Goal: Transaction & Acquisition: Purchase product/service

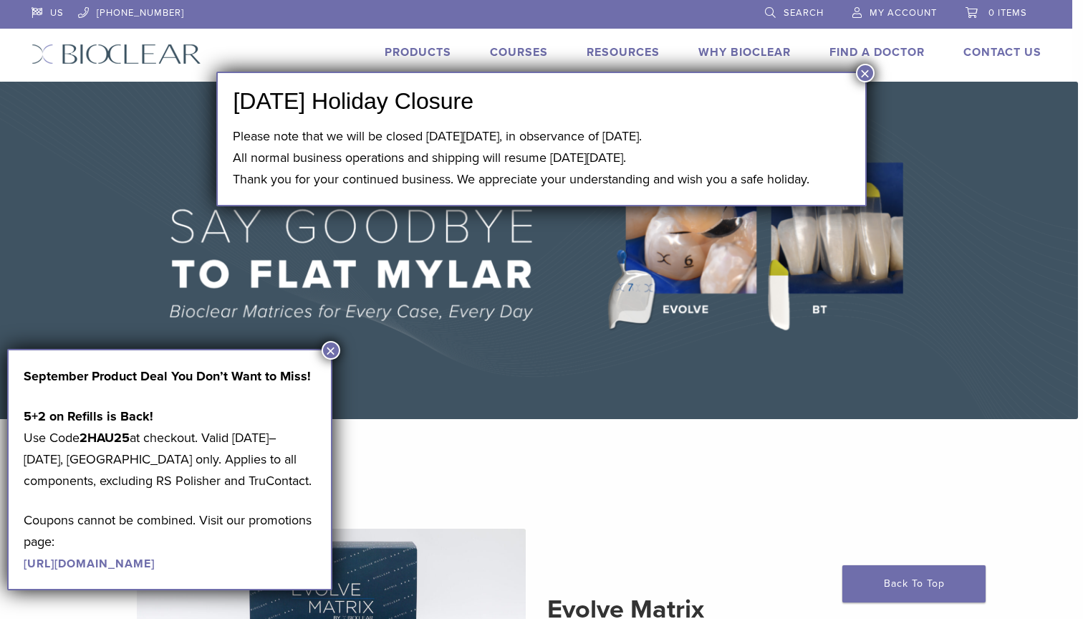
click at [863, 75] on button "×" at bounding box center [865, 73] width 19 height 19
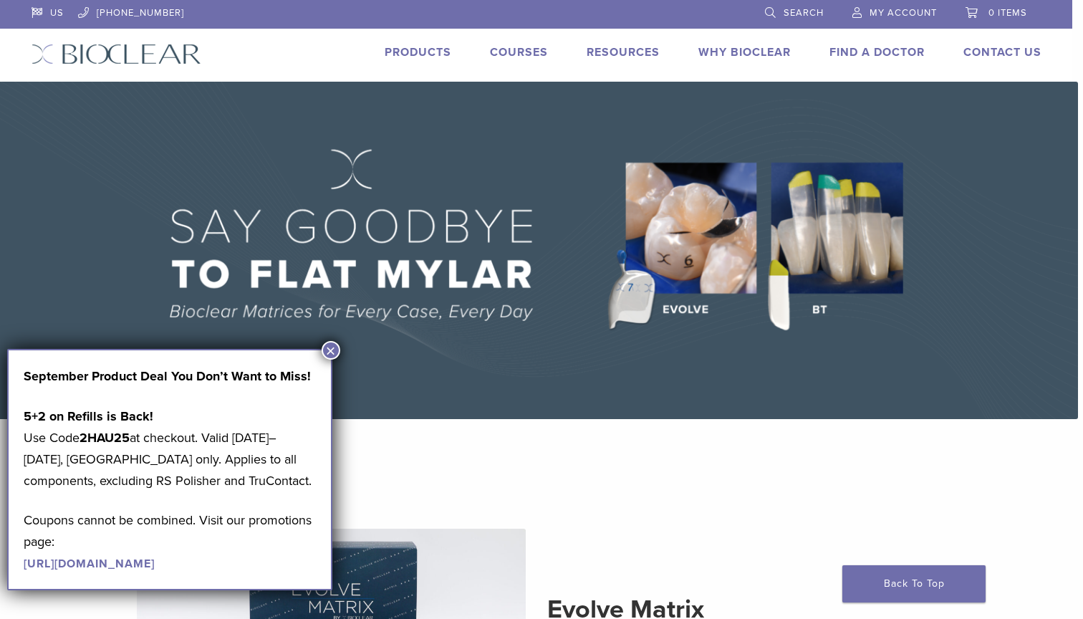
drag, startPoint x: 134, startPoint y: 436, endPoint x: 85, endPoint y: 436, distance: 48.7
click at [85, 436] on p "5+2 on Refills is Back! Use Code 2HAU25 at checkout. Valid August 1–31, 2025, U…" at bounding box center [170, 449] width 292 height 86
copy p "2HAU25"
click at [321, 356] on div "September Product Deal You Don’t Want to Miss! 5+2 on Refills is Back! Use Code…" at bounding box center [169, 469] width 325 height 241
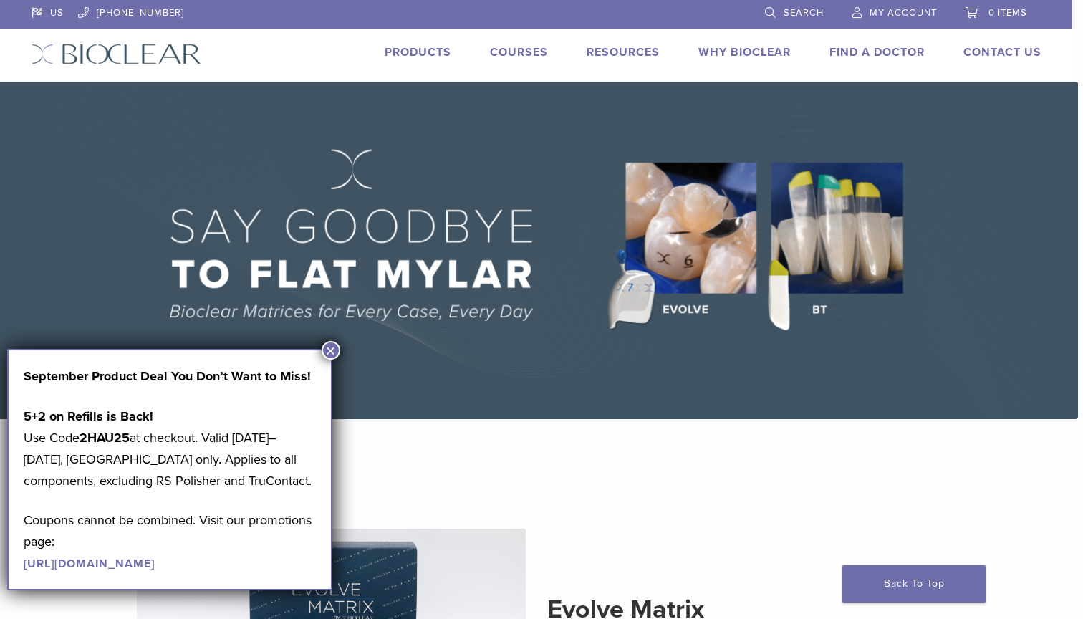
click at [327, 345] on button "×" at bounding box center [331, 350] width 19 height 19
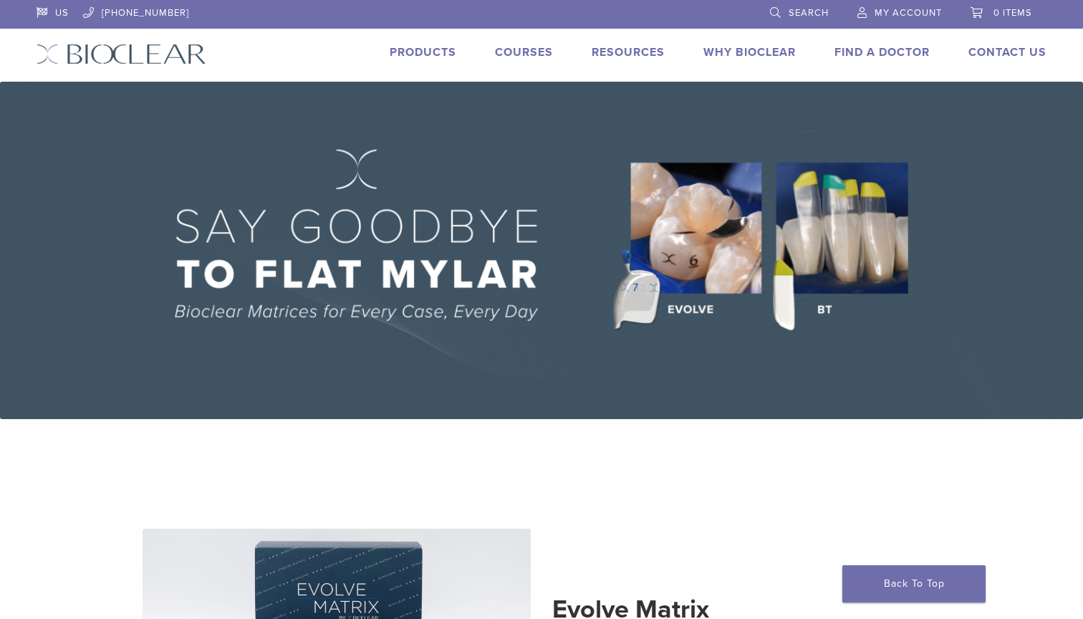
click at [395, 52] on link "Products" at bounding box center [423, 52] width 67 height 14
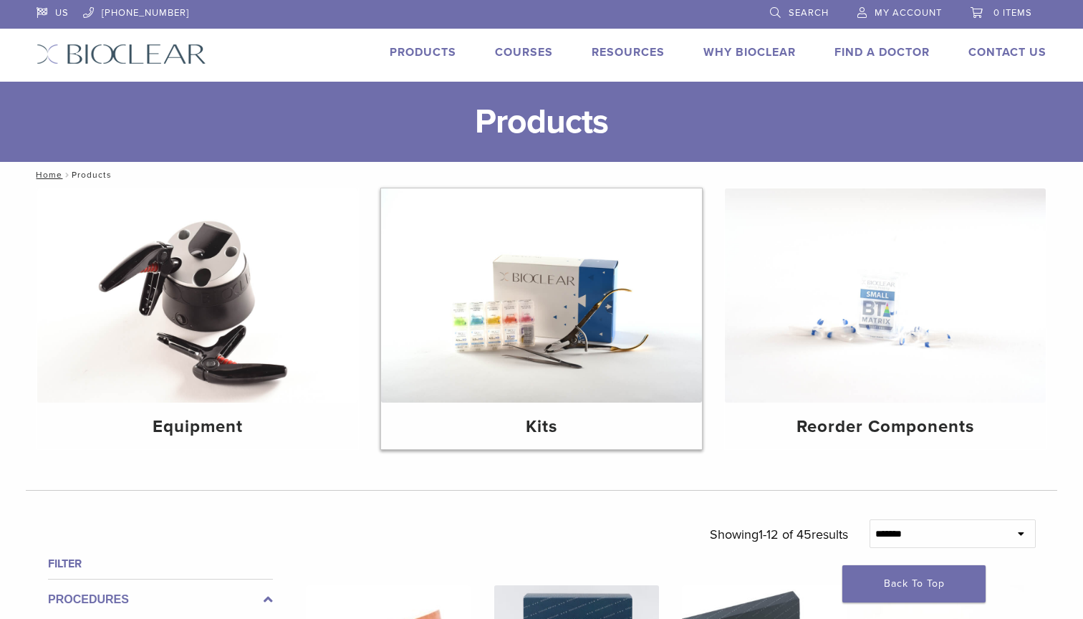
scroll to position [11, 0]
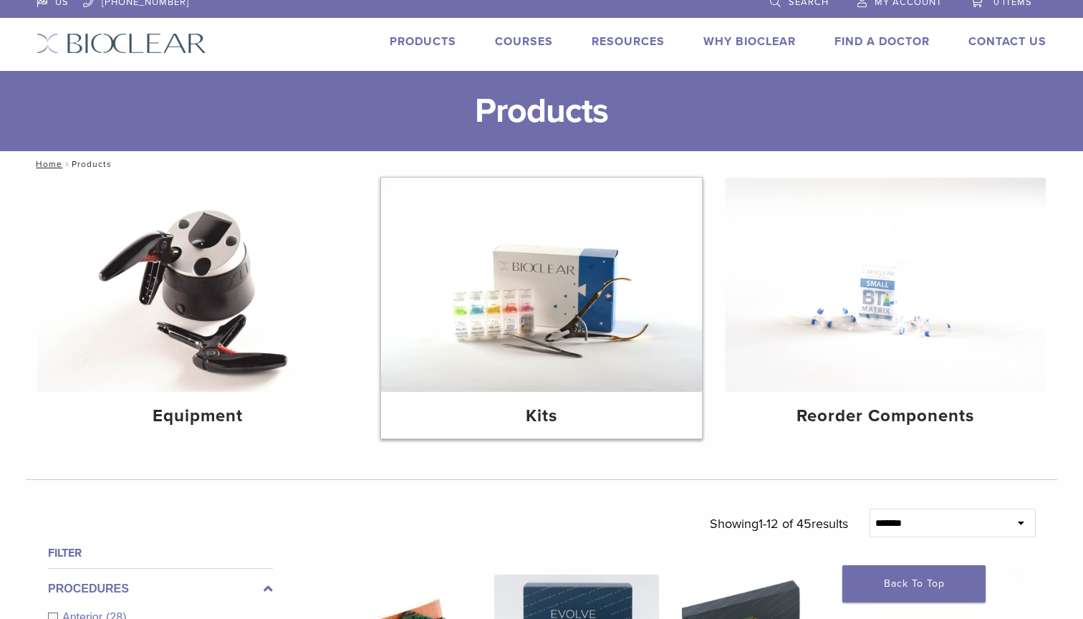
click at [565, 274] on img at bounding box center [541, 285] width 321 height 214
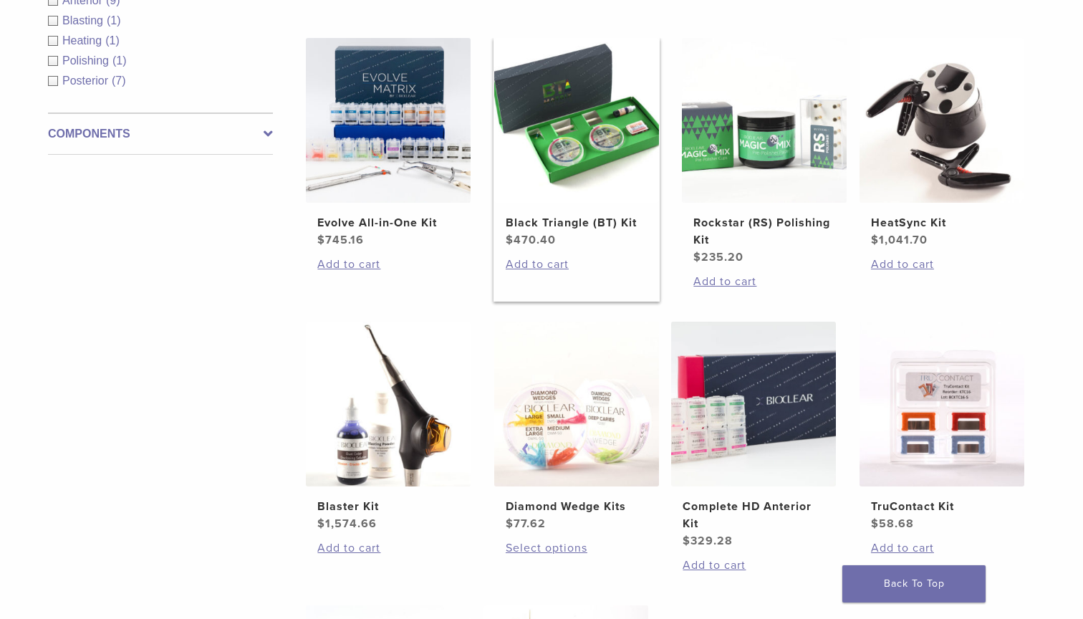
scroll to position [272, 0]
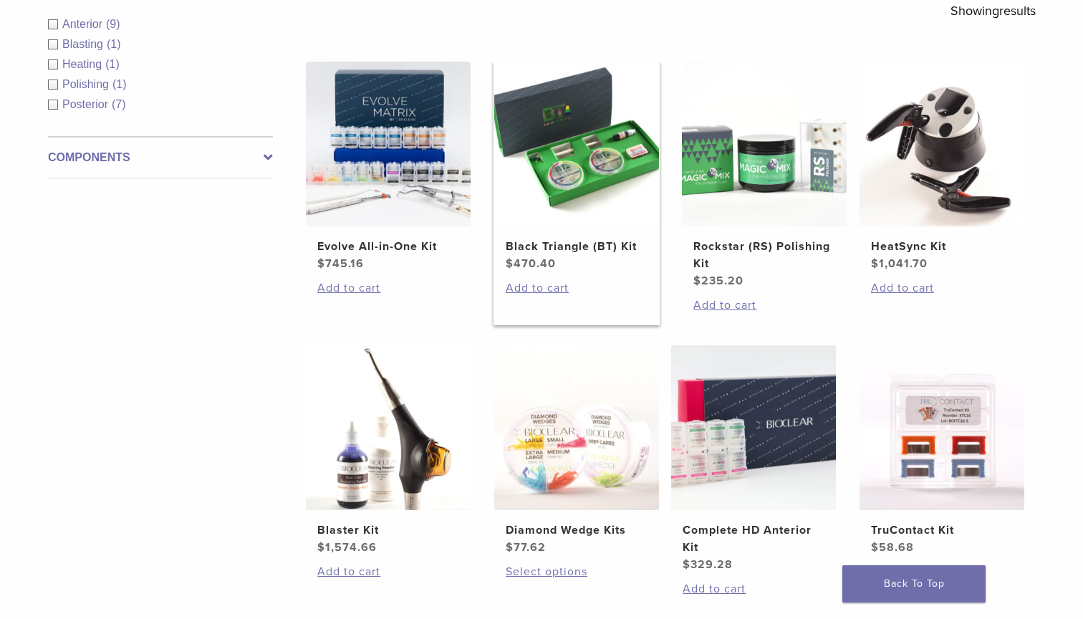
click at [566, 189] on img at bounding box center [576, 144] width 165 height 165
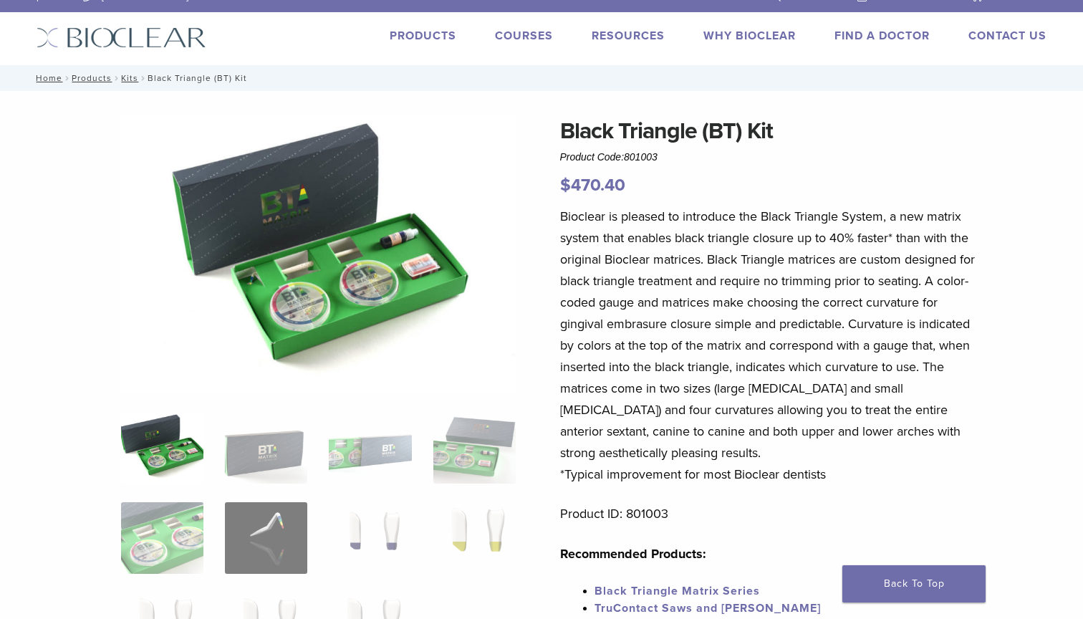
scroll to position [22, 0]
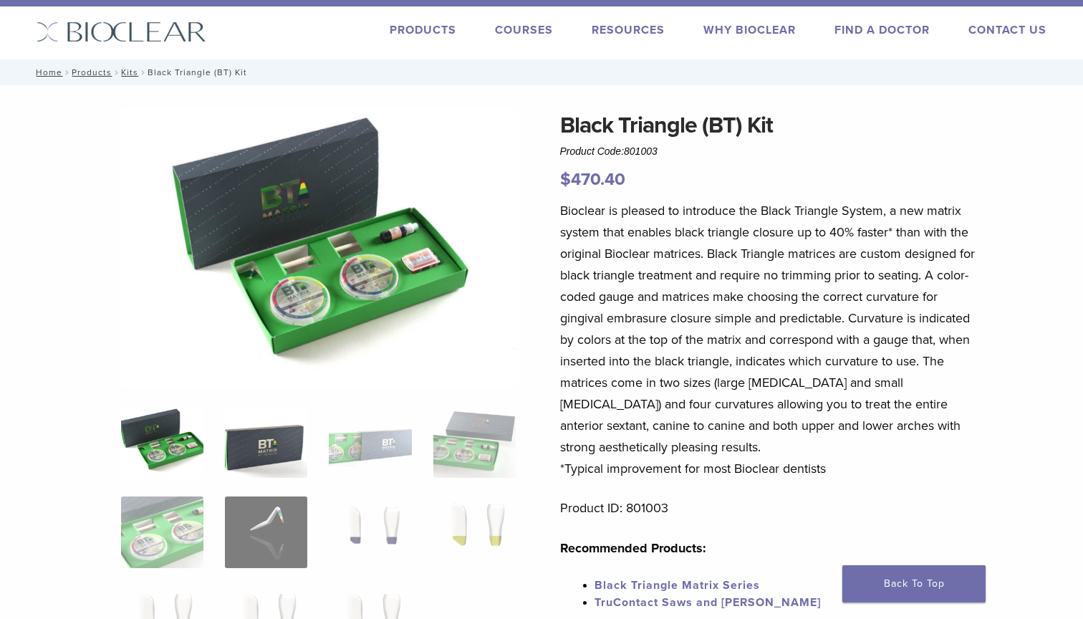
click at [267, 442] on img at bounding box center [266, 442] width 82 height 72
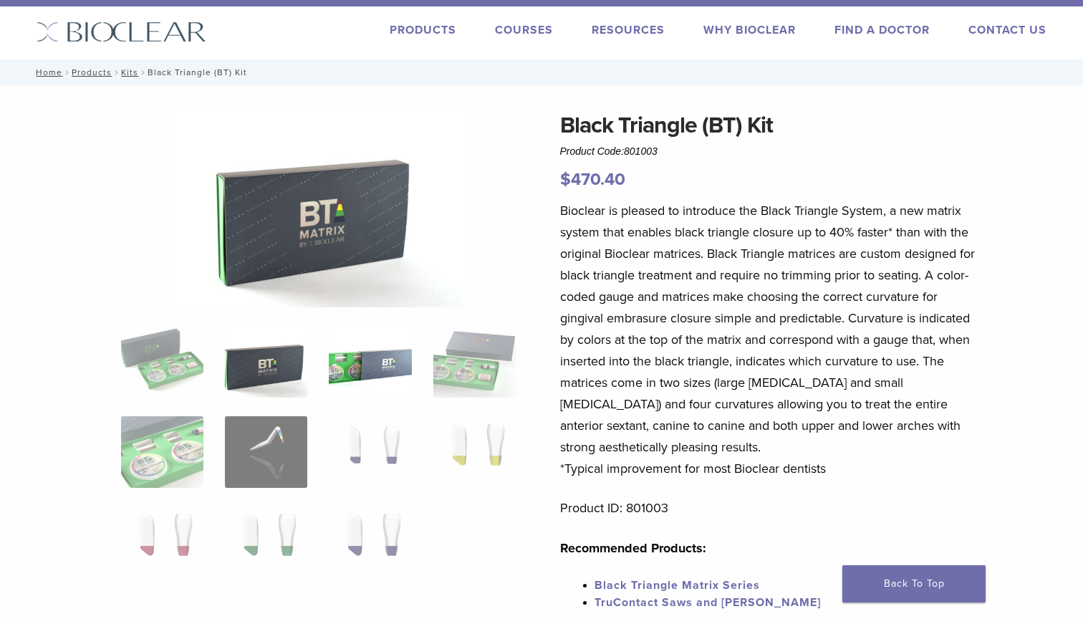
click at [369, 383] on img at bounding box center [370, 362] width 82 height 72
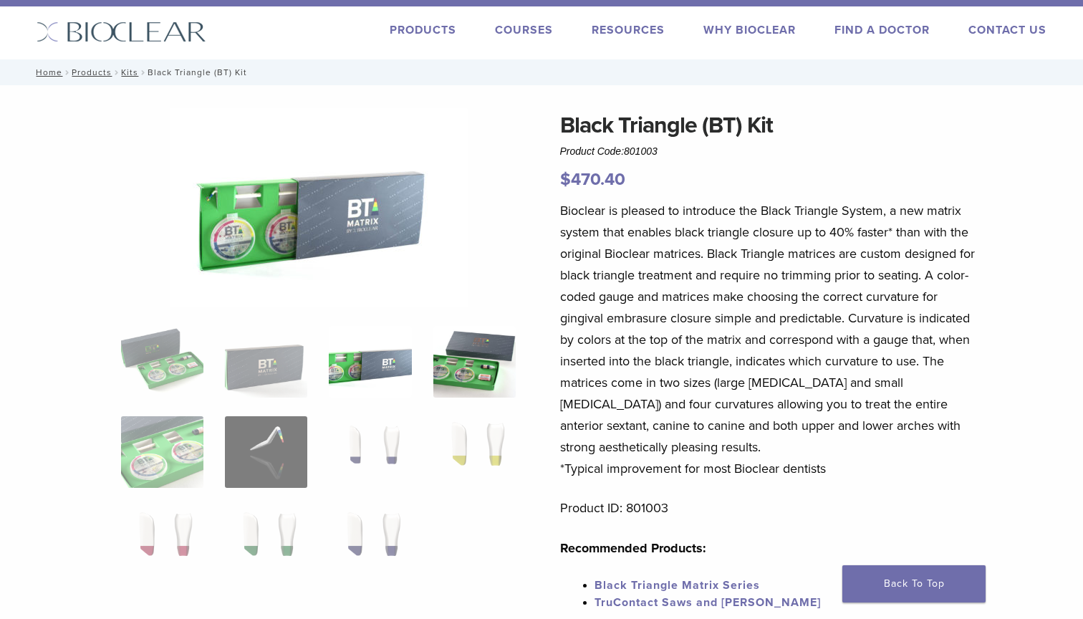
click at [468, 371] on img at bounding box center [474, 362] width 82 height 72
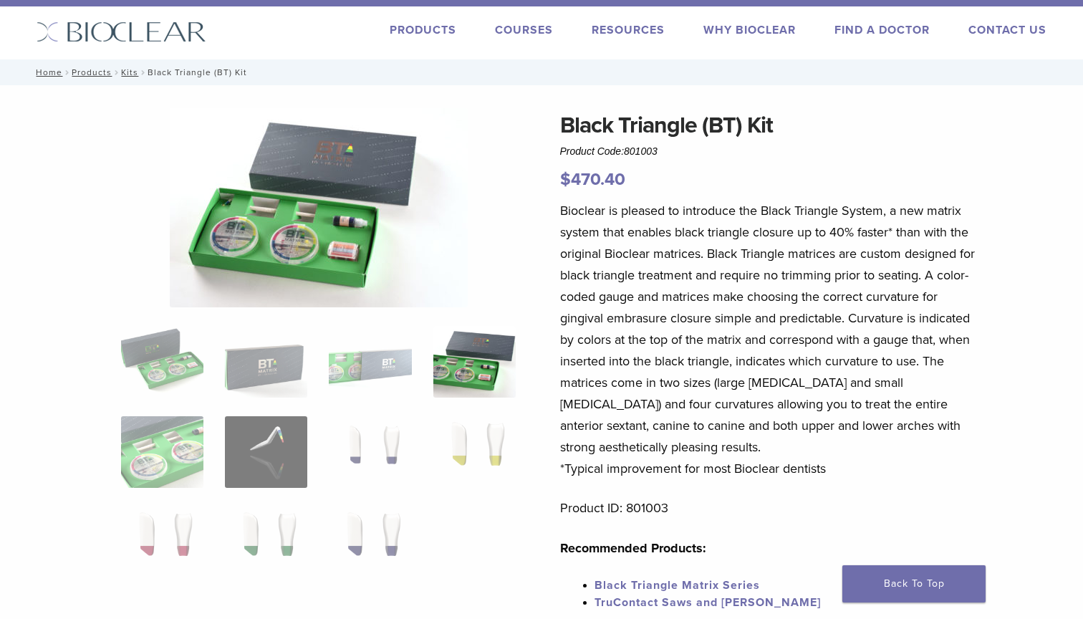
click at [272, 238] on img at bounding box center [319, 207] width 298 height 199
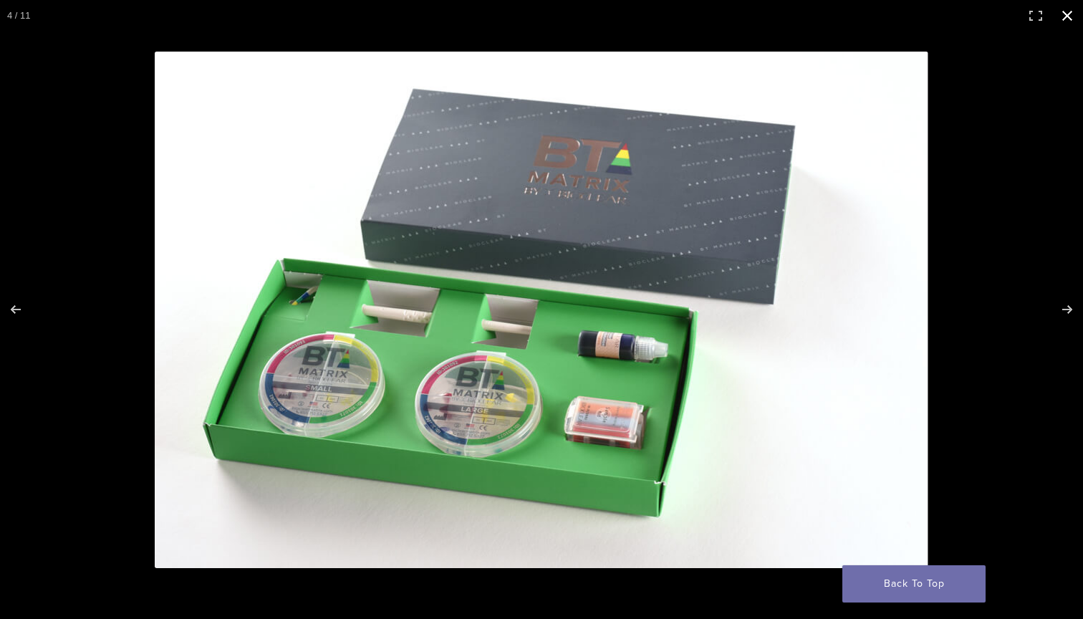
click at [958, 363] on div at bounding box center [658, 339] width 1007 height 575
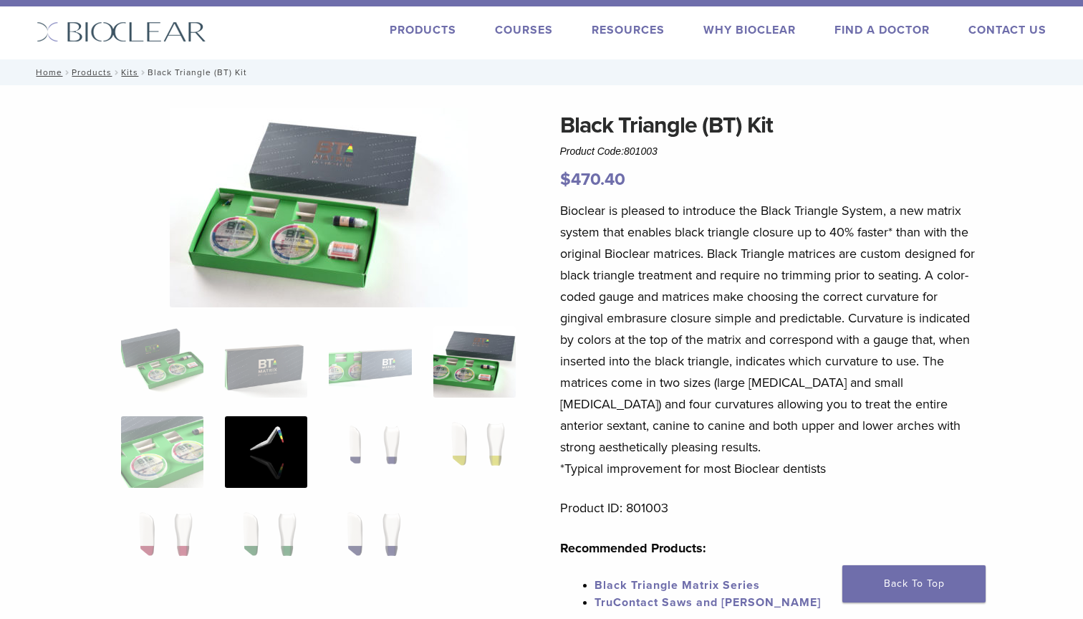
click at [265, 474] on img at bounding box center [266, 452] width 82 height 72
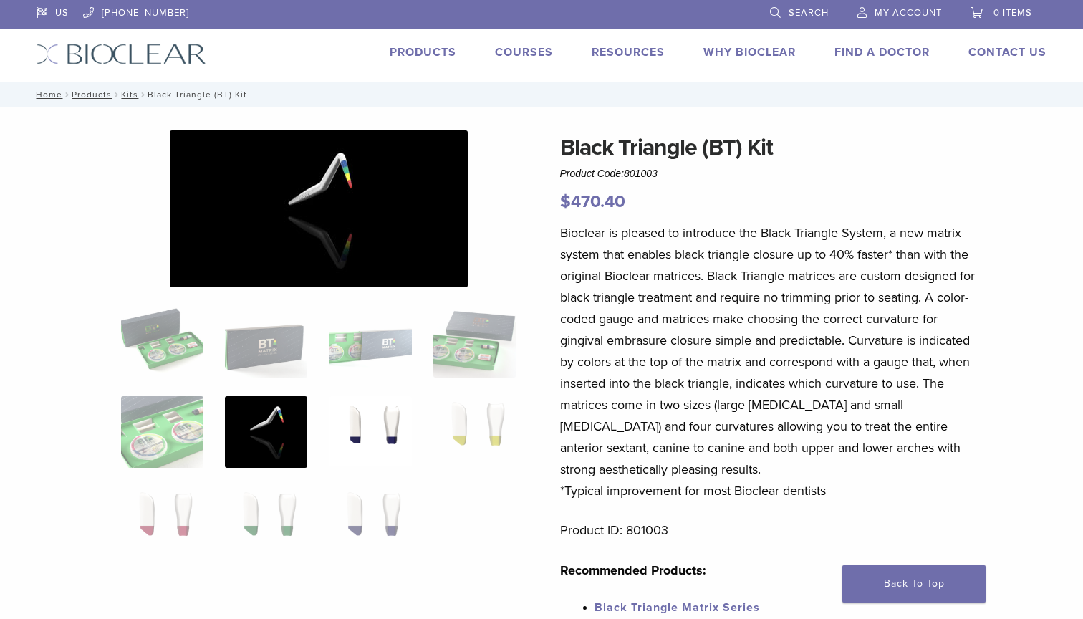
scroll to position [0, 0]
click at [365, 434] on img at bounding box center [370, 432] width 82 height 72
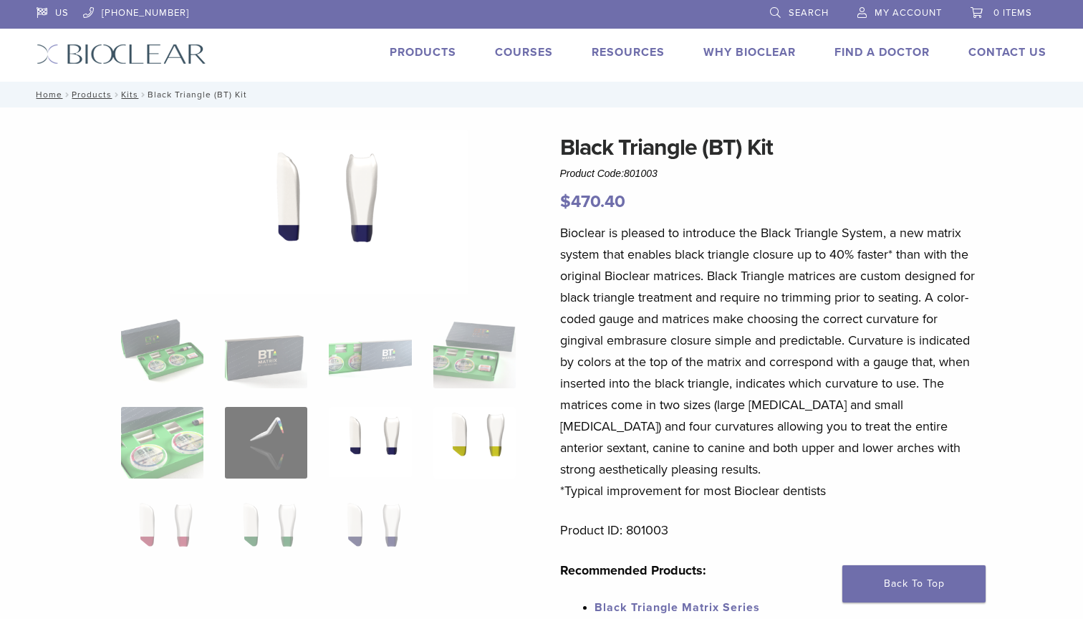
click at [479, 440] on img at bounding box center [474, 443] width 82 height 72
click at [378, 527] on img at bounding box center [370, 533] width 82 height 72
click at [290, 541] on img at bounding box center [266, 533] width 82 height 72
click at [180, 532] on img at bounding box center [162, 533] width 82 height 72
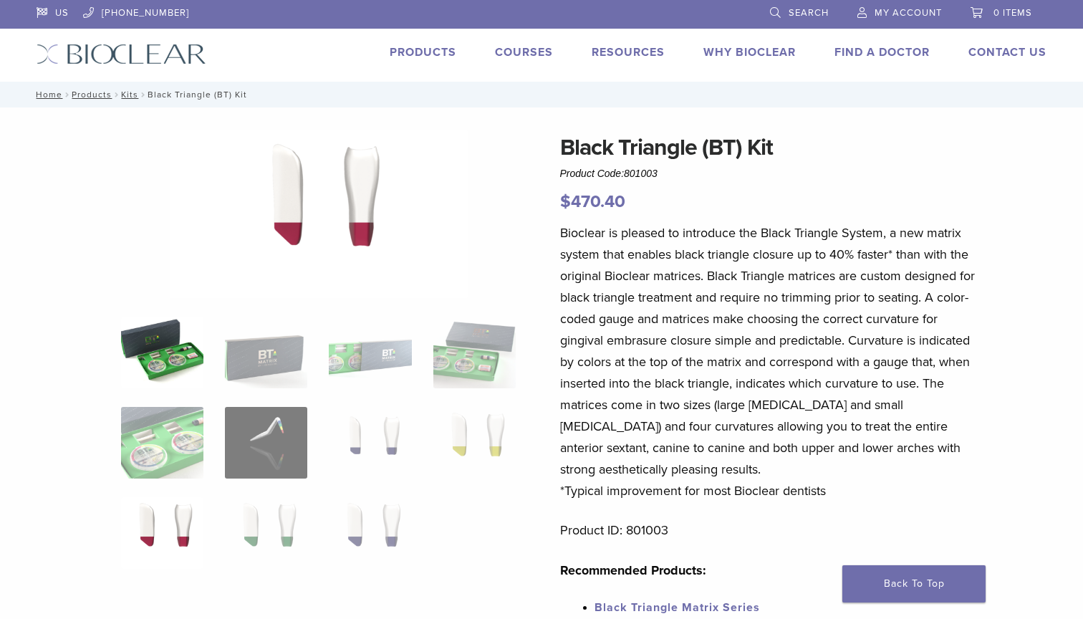
click at [176, 356] on img at bounding box center [162, 353] width 82 height 72
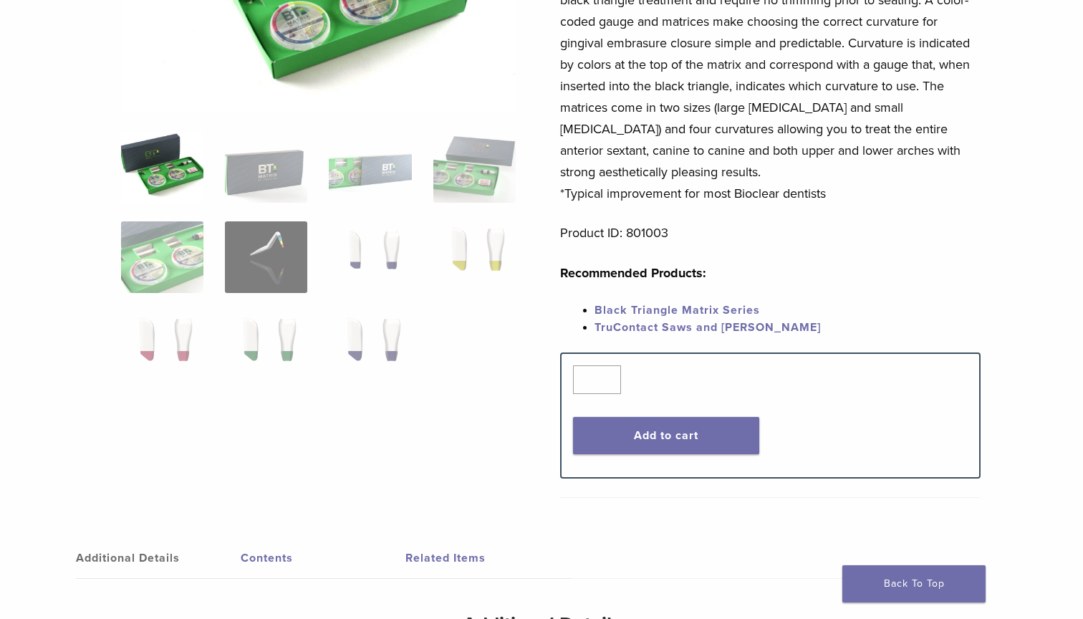
scroll to position [337, 0]
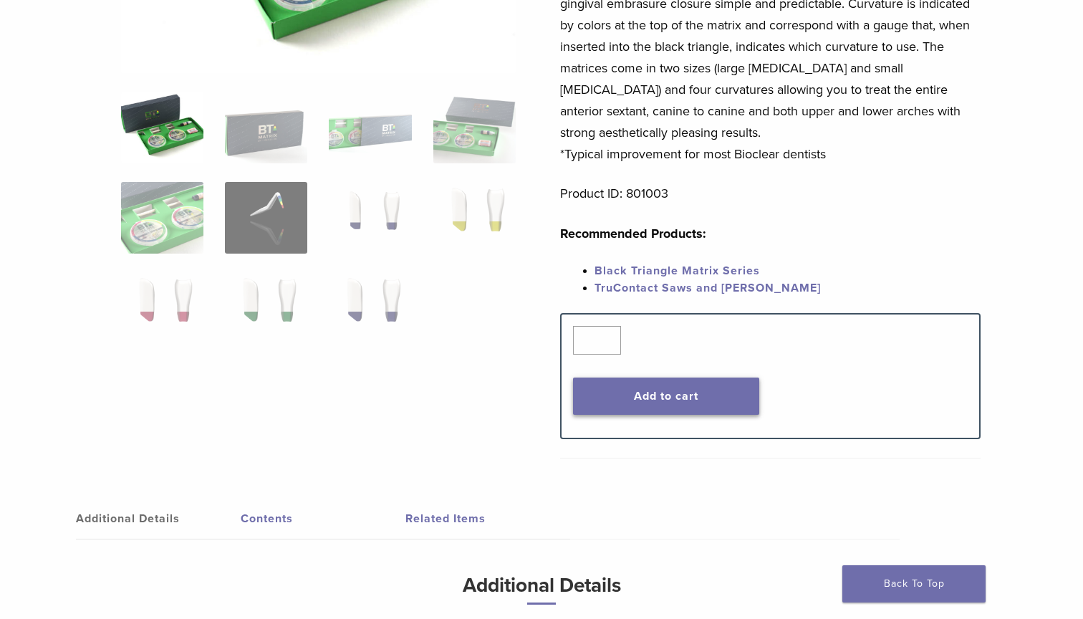
click at [674, 403] on button "Add to cart" at bounding box center [666, 396] width 187 height 37
